Goal: Information Seeking & Learning: Learn about a topic

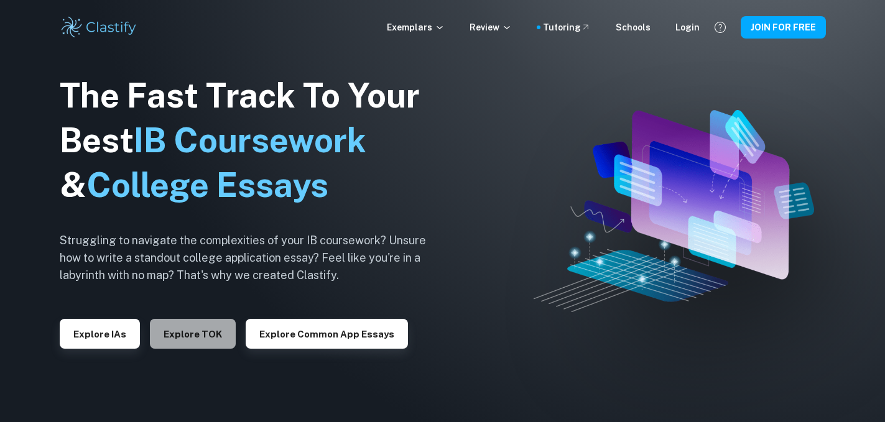
click at [207, 340] on button "Explore TOK" at bounding box center [193, 334] width 86 height 30
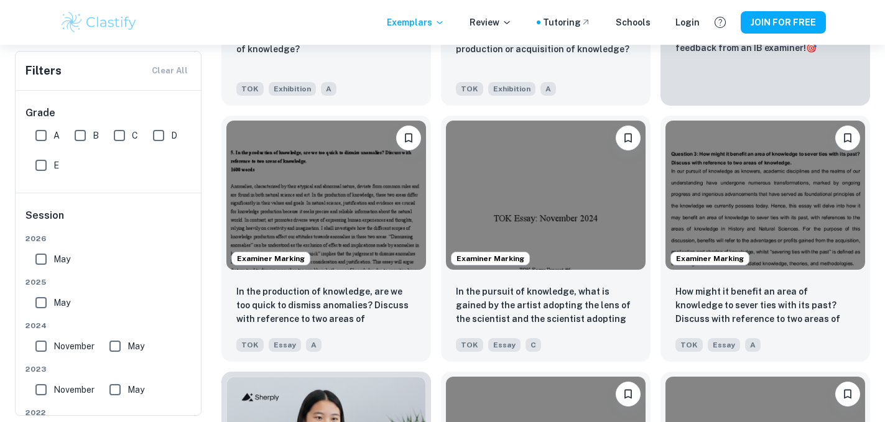
scroll to position [472, 0]
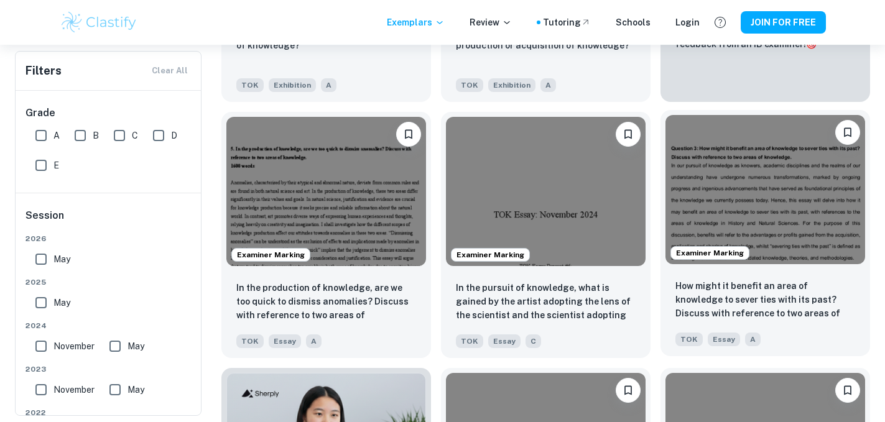
click at [723, 190] on img at bounding box center [765, 190] width 200 height 150
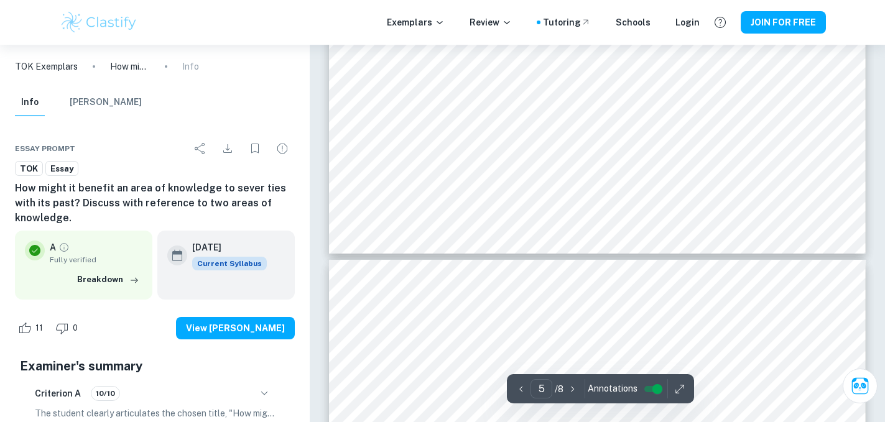
type input "4"
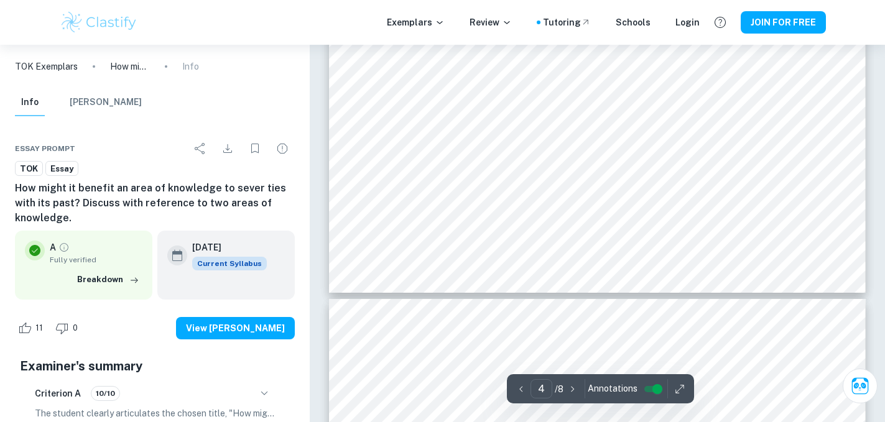
scroll to position [2573, 0]
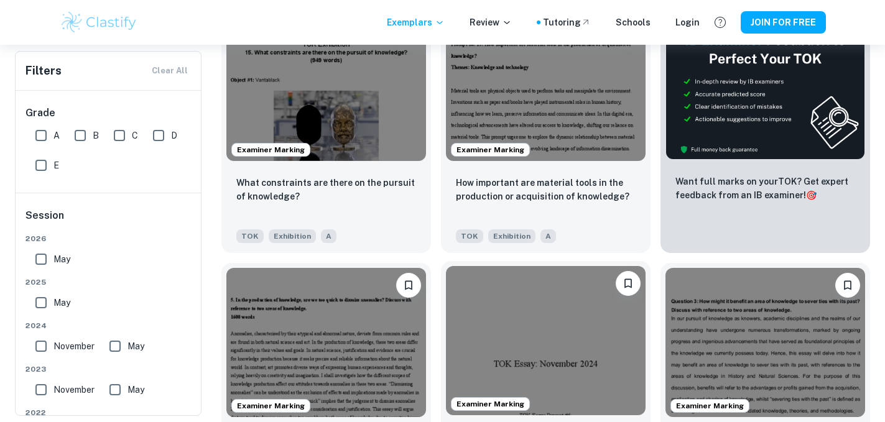
scroll to position [293, 0]
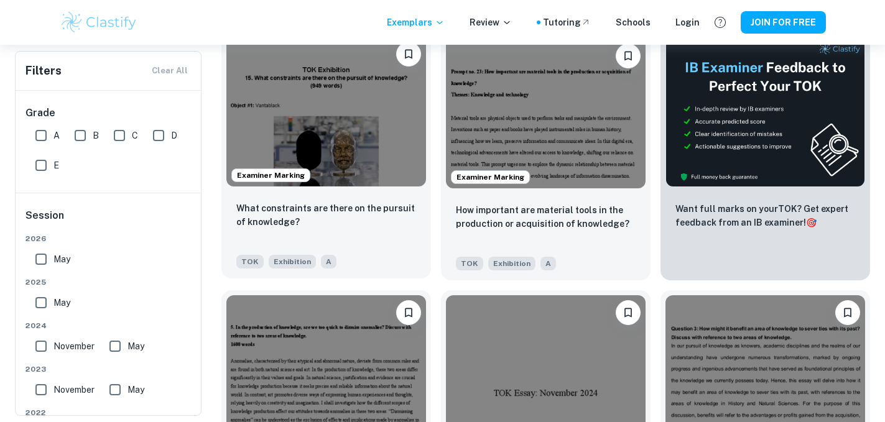
click at [320, 122] on img at bounding box center [326, 112] width 200 height 150
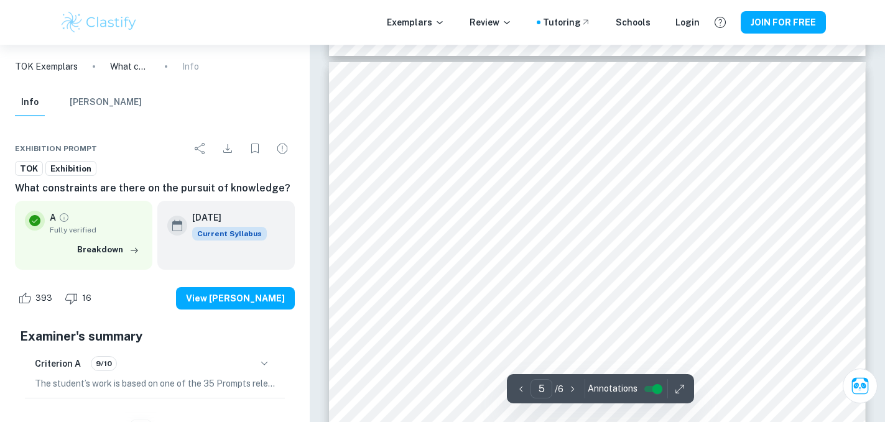
scroll to position [2970, 0]
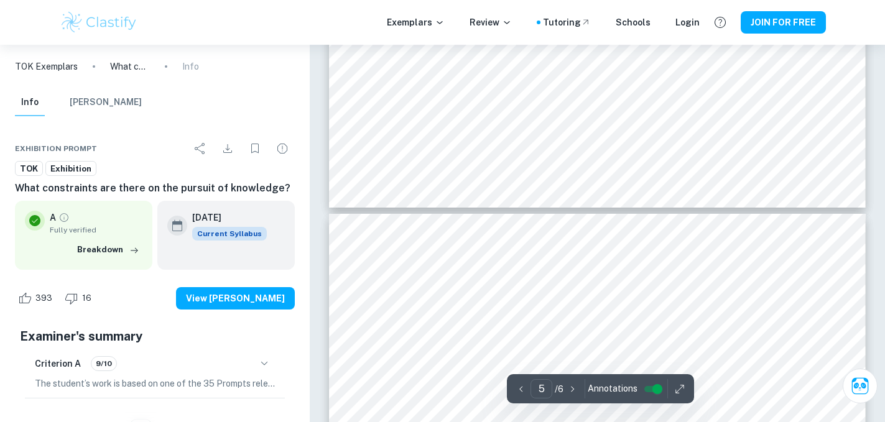
type input "6"
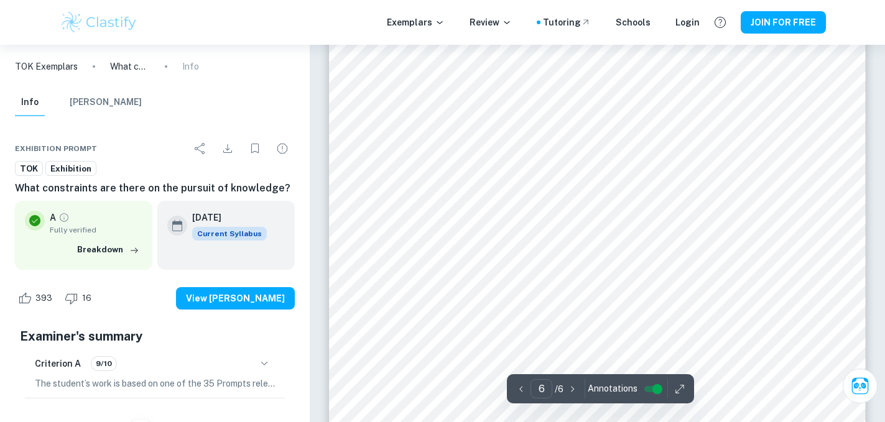
scroll to position [4015, 0]
